Goal: Book appointment/travel/reservation

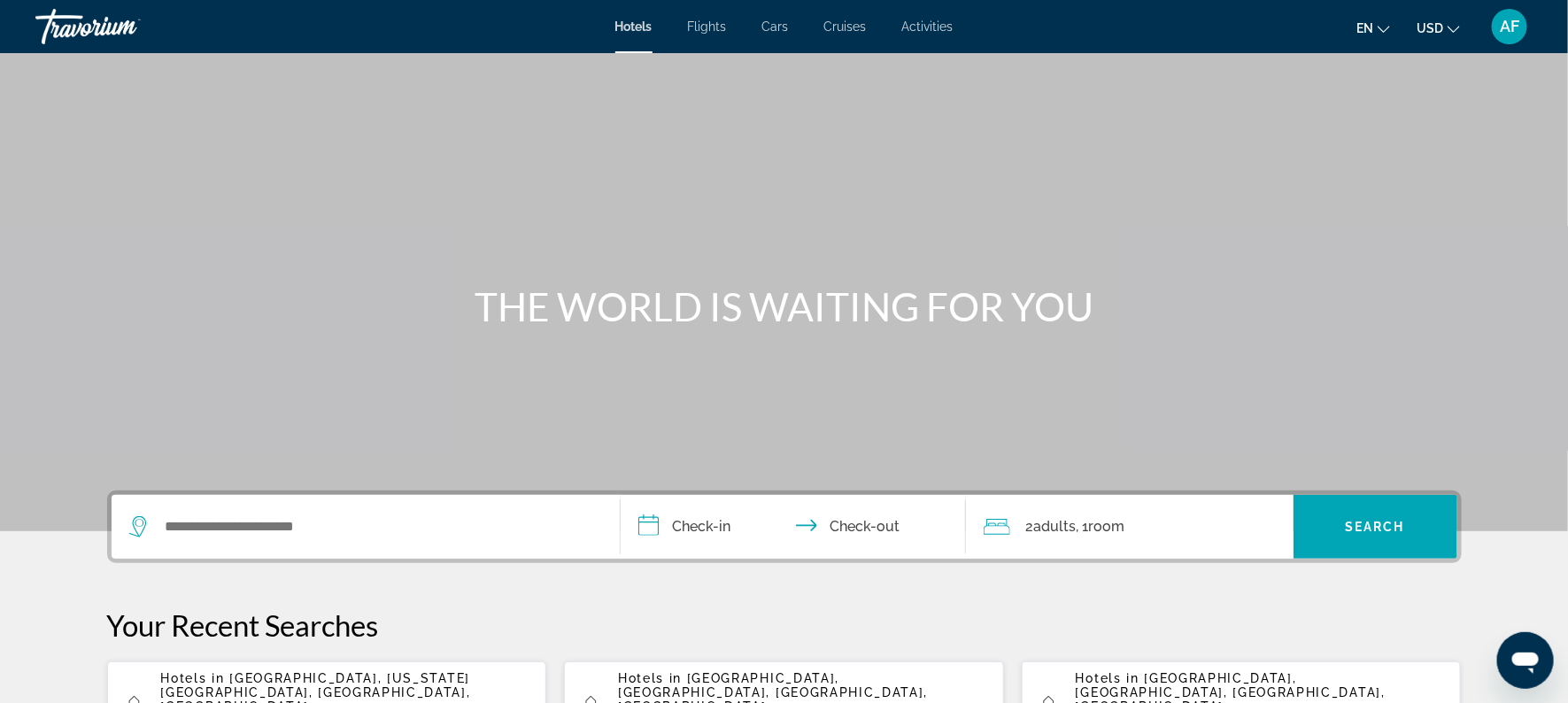
click at [912, 23] on span "Activities" at bounding box center [928, 26] width 52 height 15
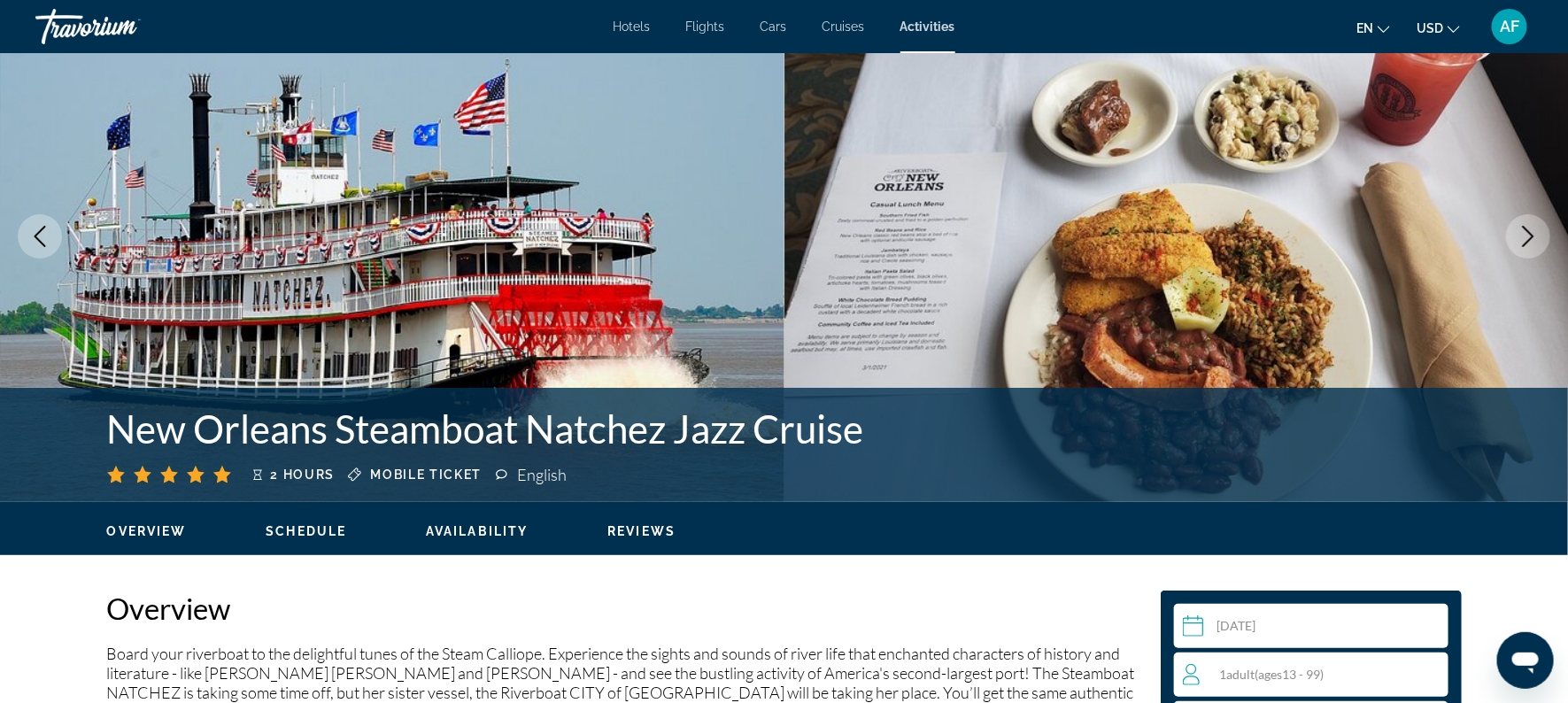
scroll to position [80, 0]
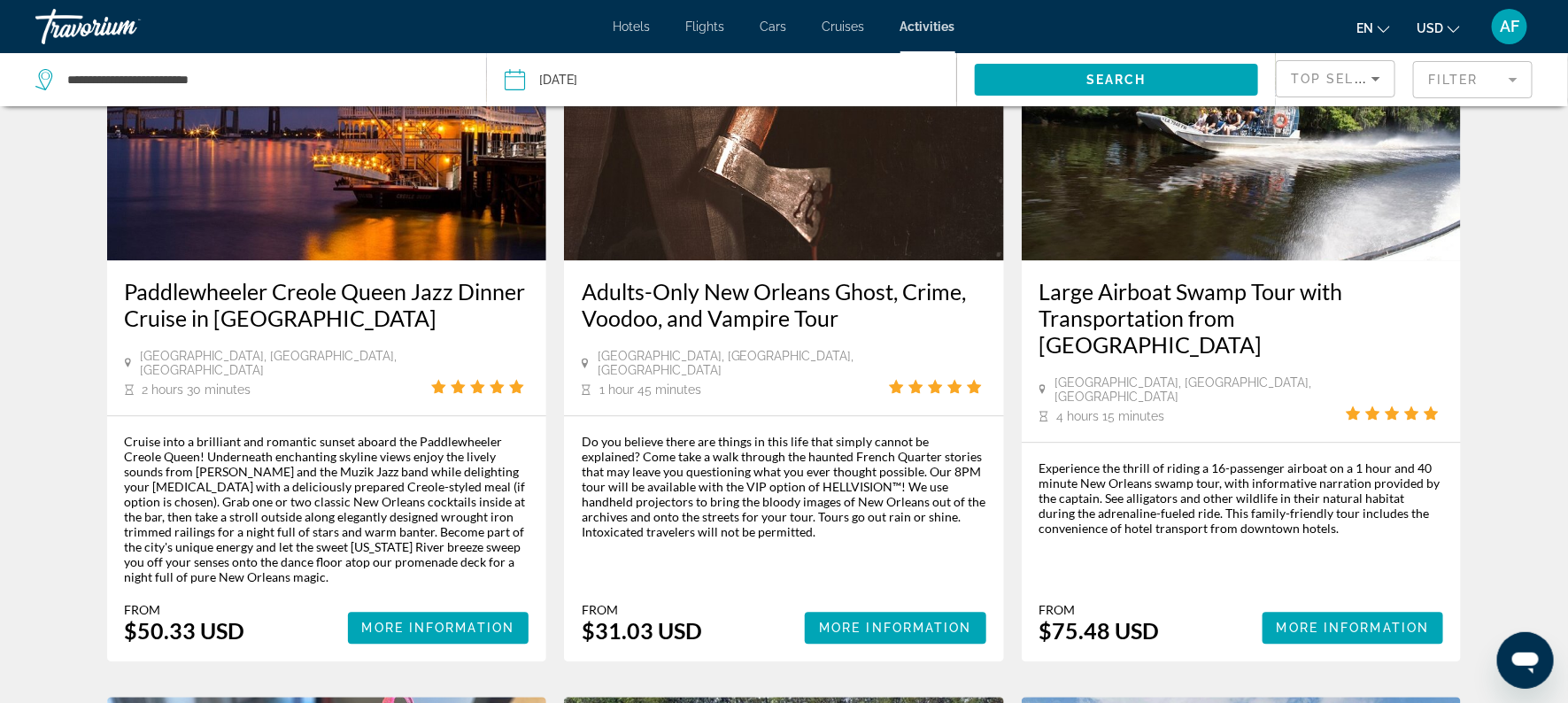
scroll to position [1803, 0]
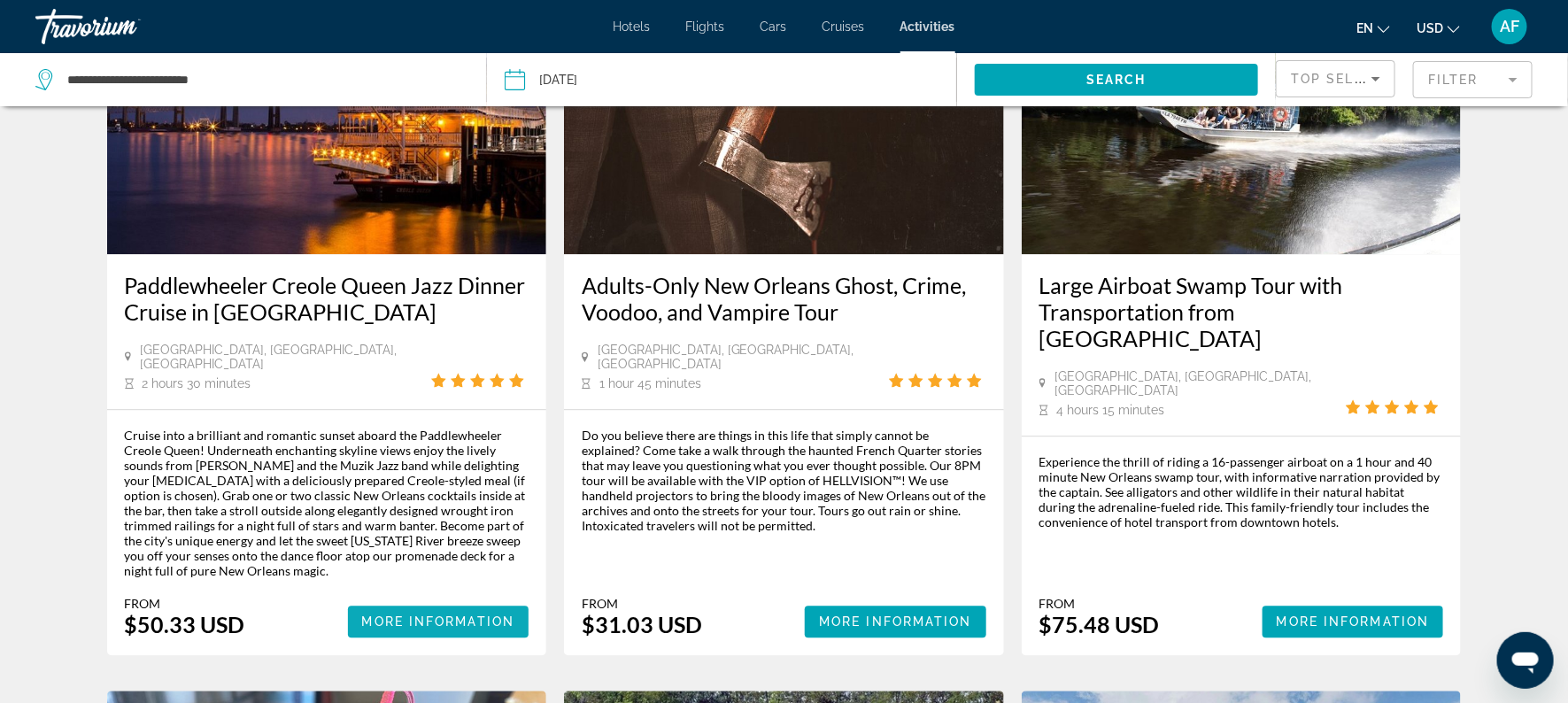
click at [409, 600] on span "Main content" at bounding box center [439, 621] width 182 height 43
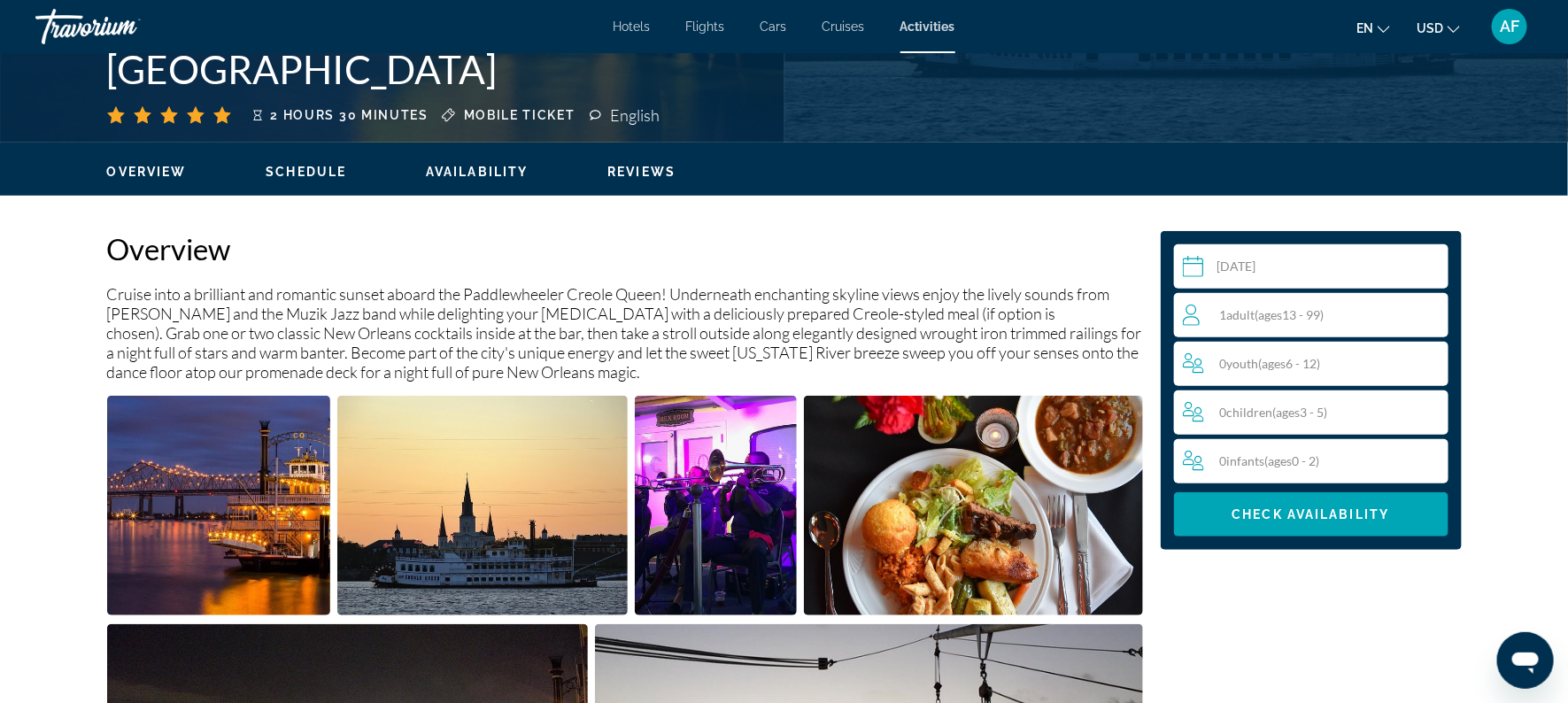
scroll to position [441, 0]
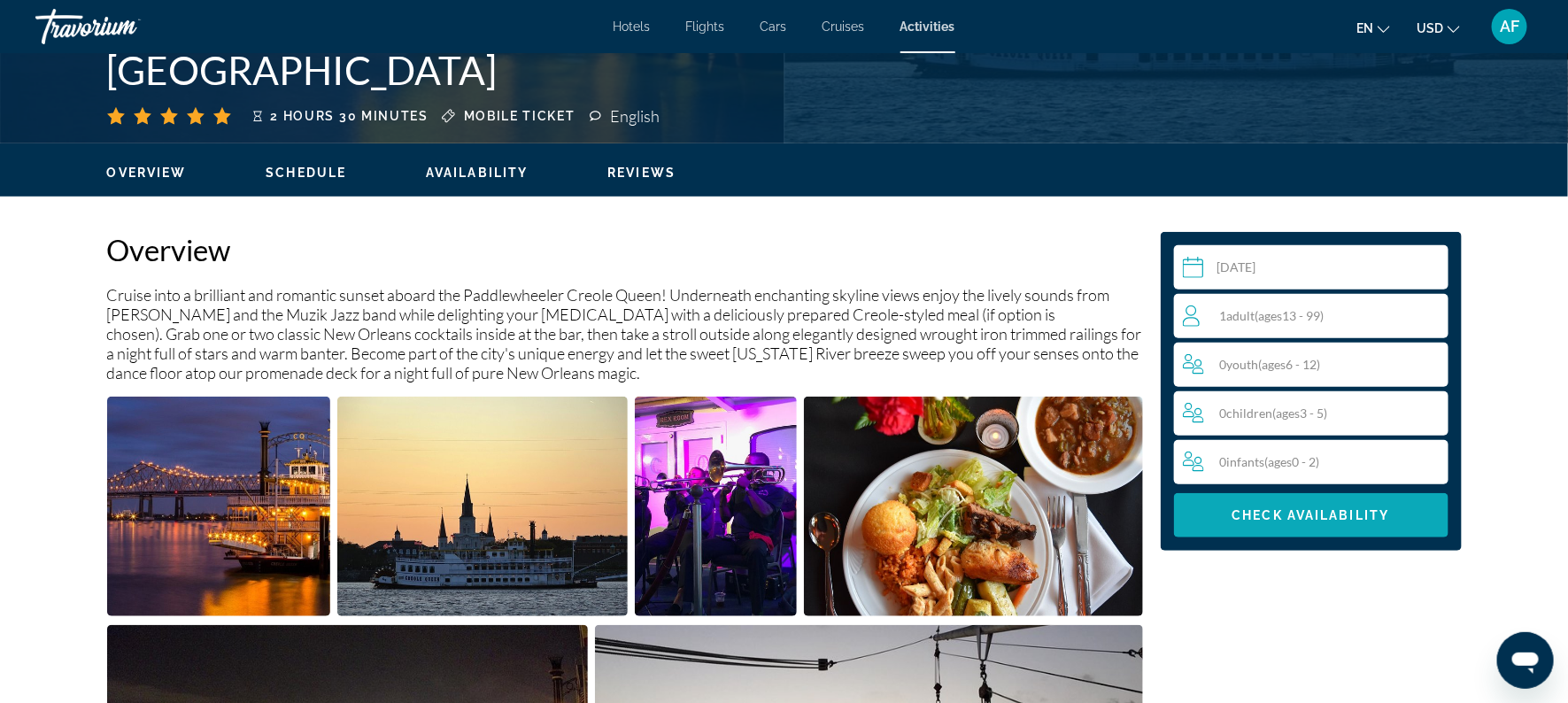
click at [1366, 500] on span "Main content" at bounding box center [1311, 515] width 274 height 43
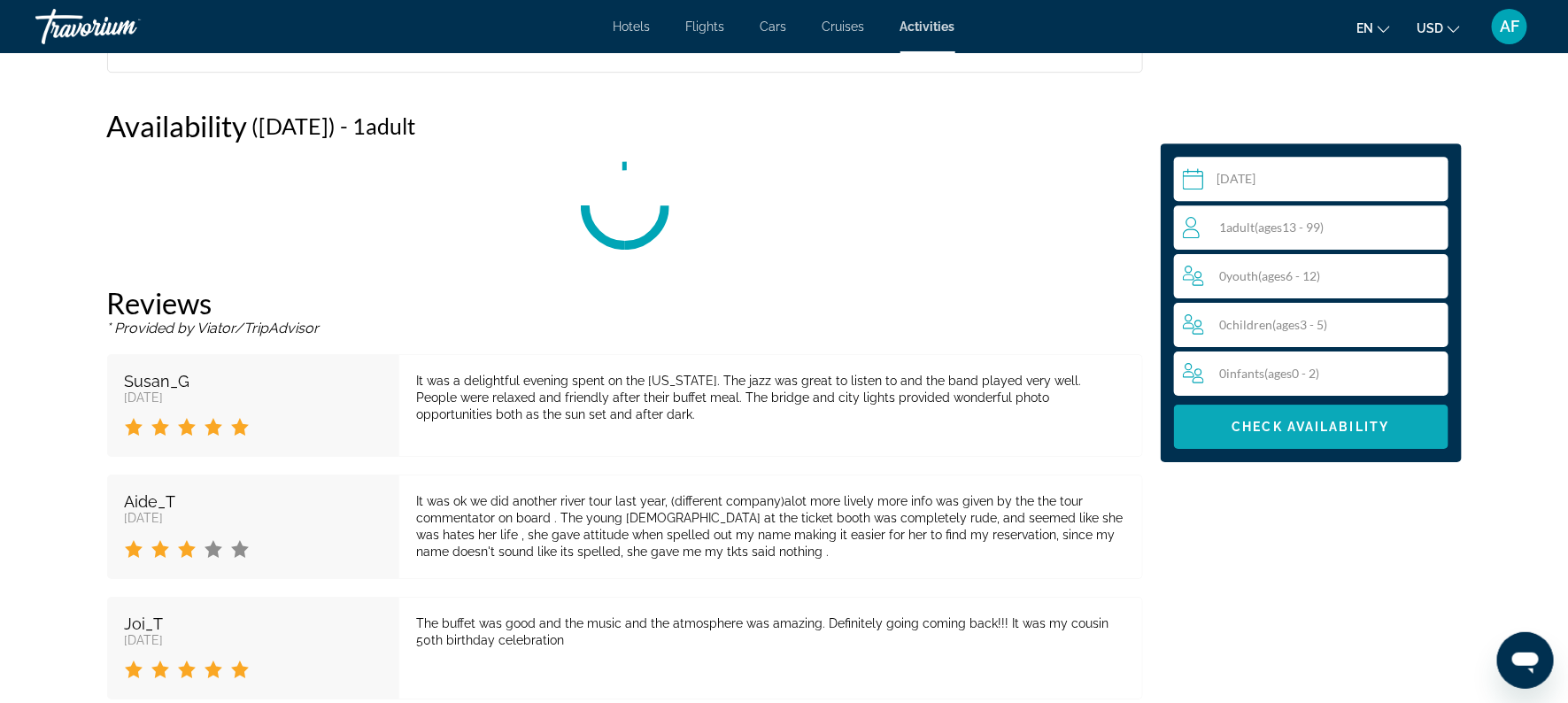
scroll to position [2532, 0]
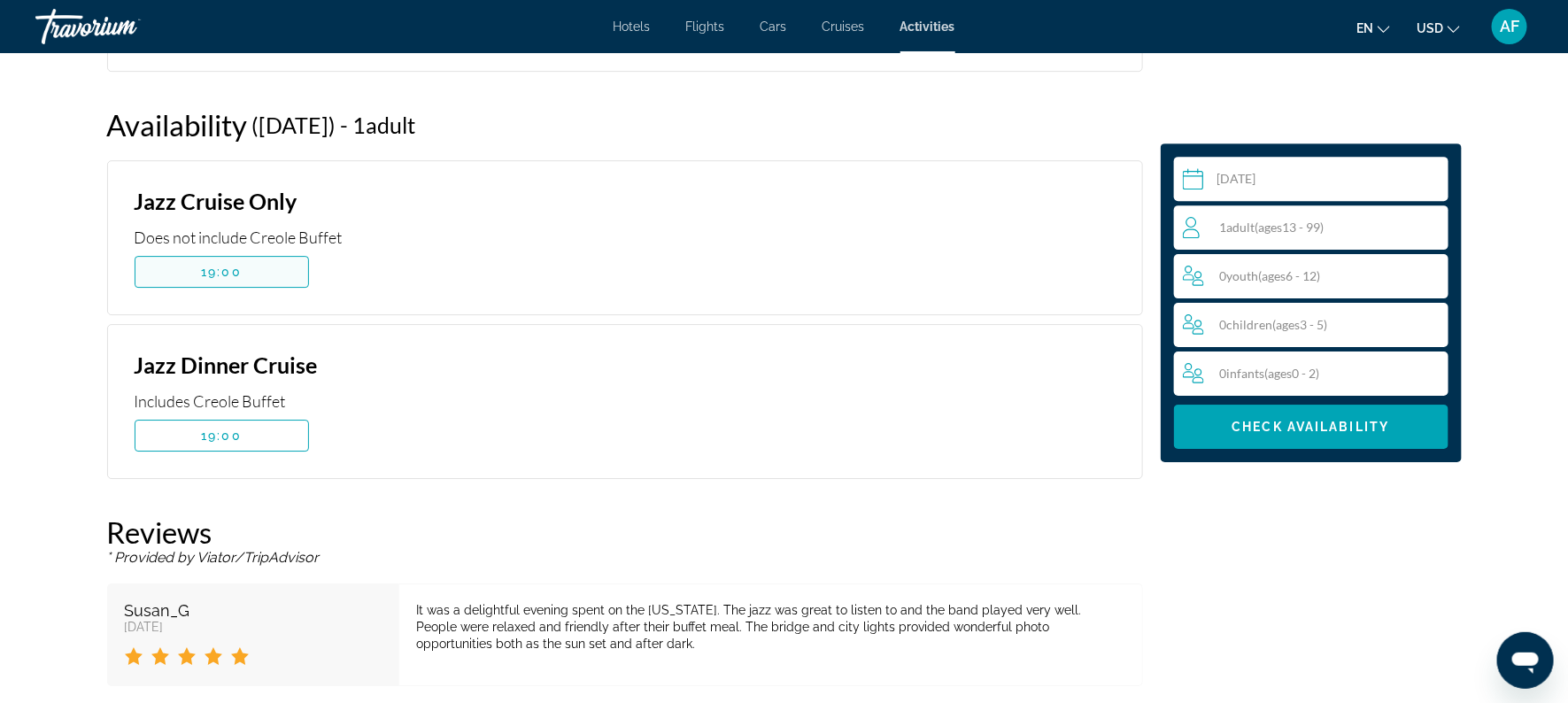
click at [169, 273] on span "Main content" at bounding box center [222, 272] width 173 height 43
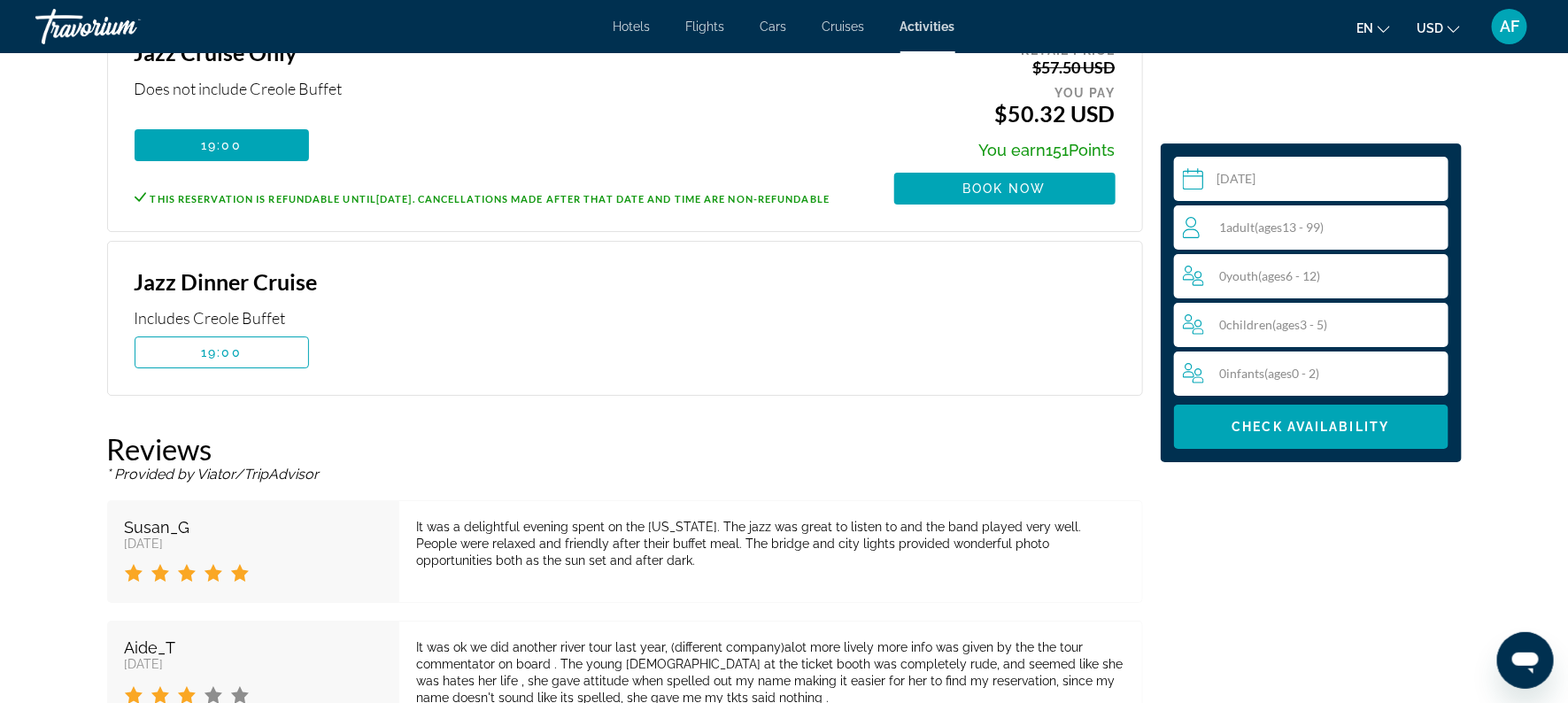
scroll to position [2683, 0]
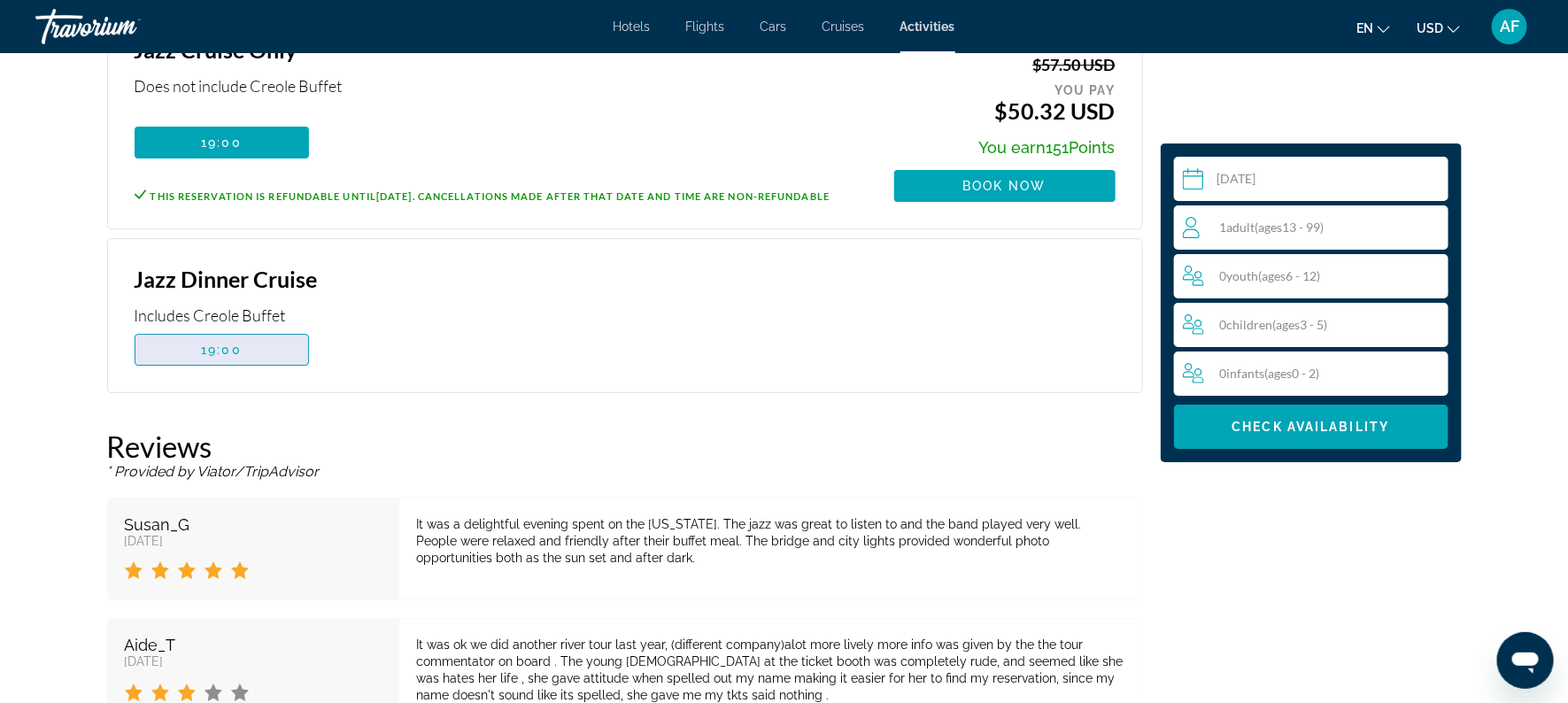
click at [212, 356] on span "Main content" at bounding box center [222, 350] width 173 height 43
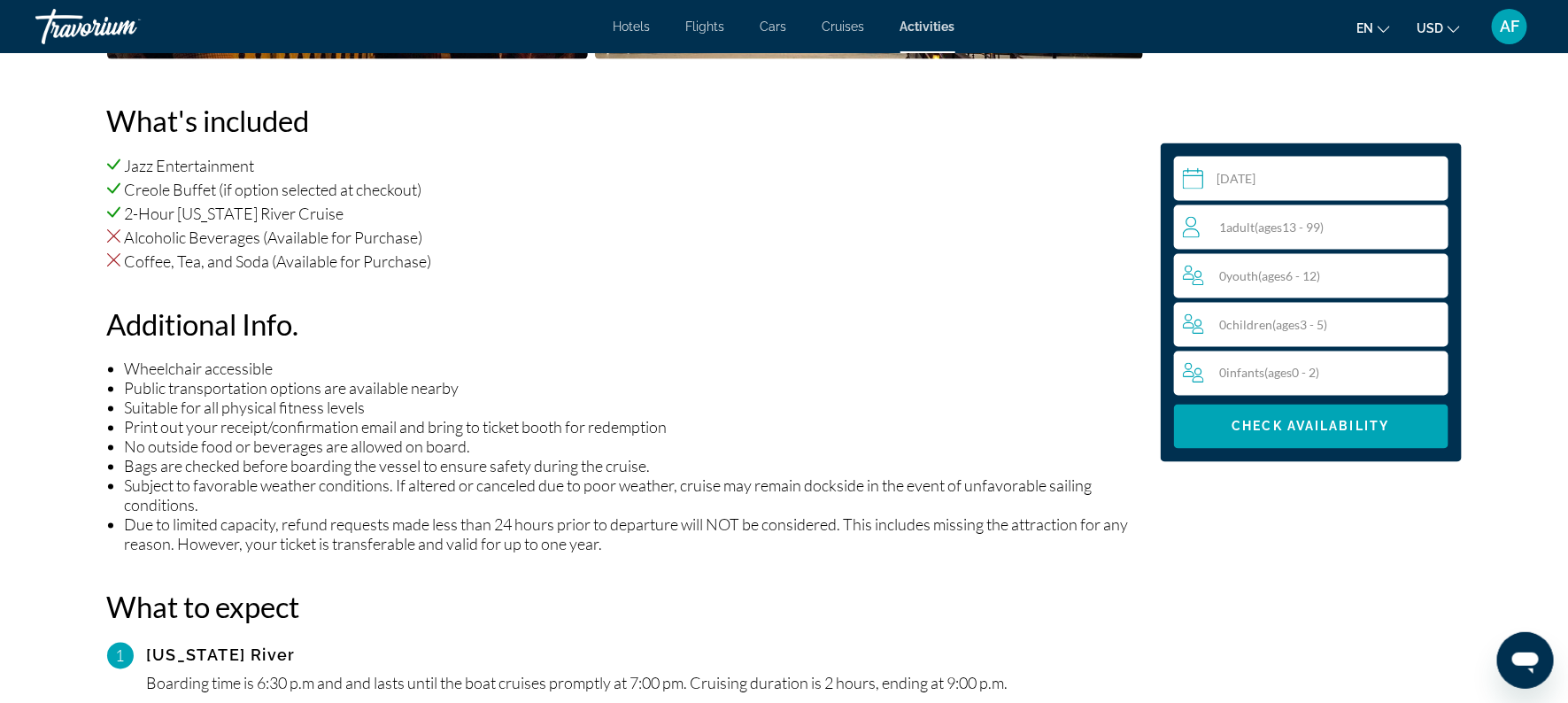
scroll to position [0, 0]
